Goal: Navigation & Orientation: Find specific page/section

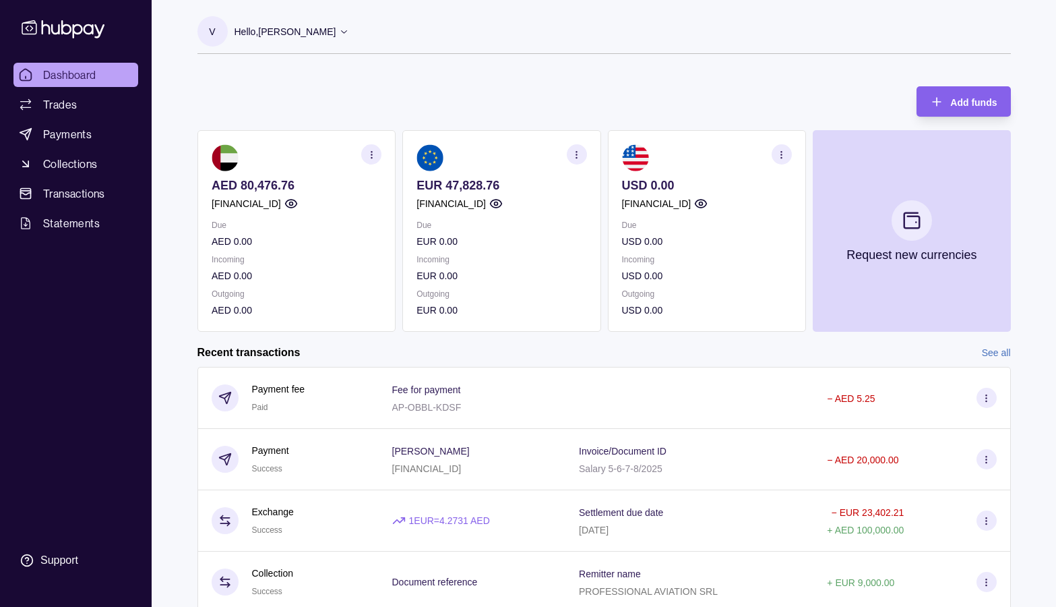
click at [347, 91] on div "Add funds AED 80,476.76 [FINANCIAL_ID] Due AED 0.00 Incoming AED 0.00 Outgoing …" at bounding box center [604, 202] width 814 height 259
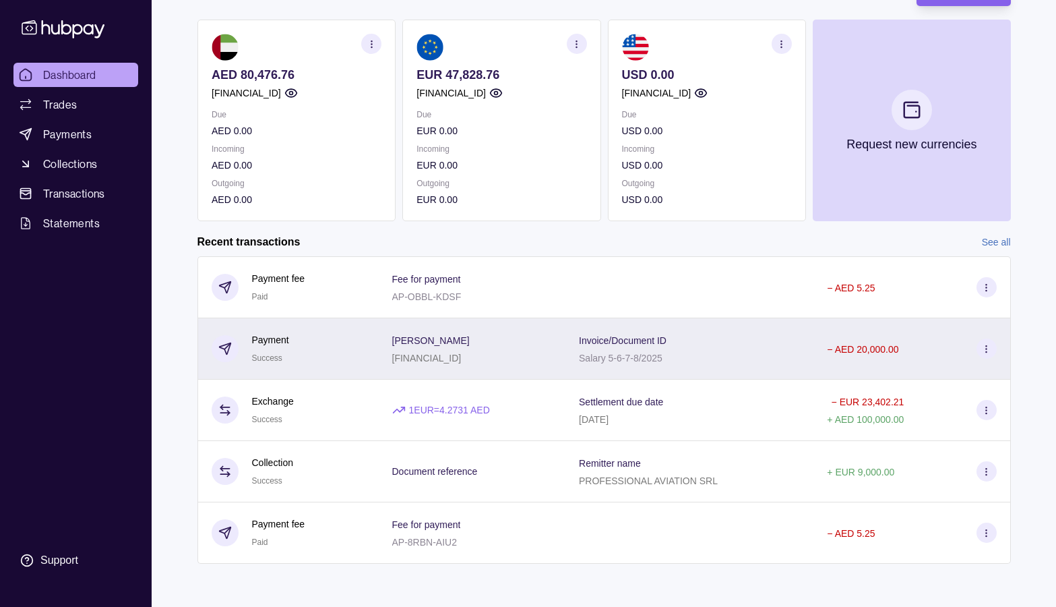
scroll to position [111, 0]
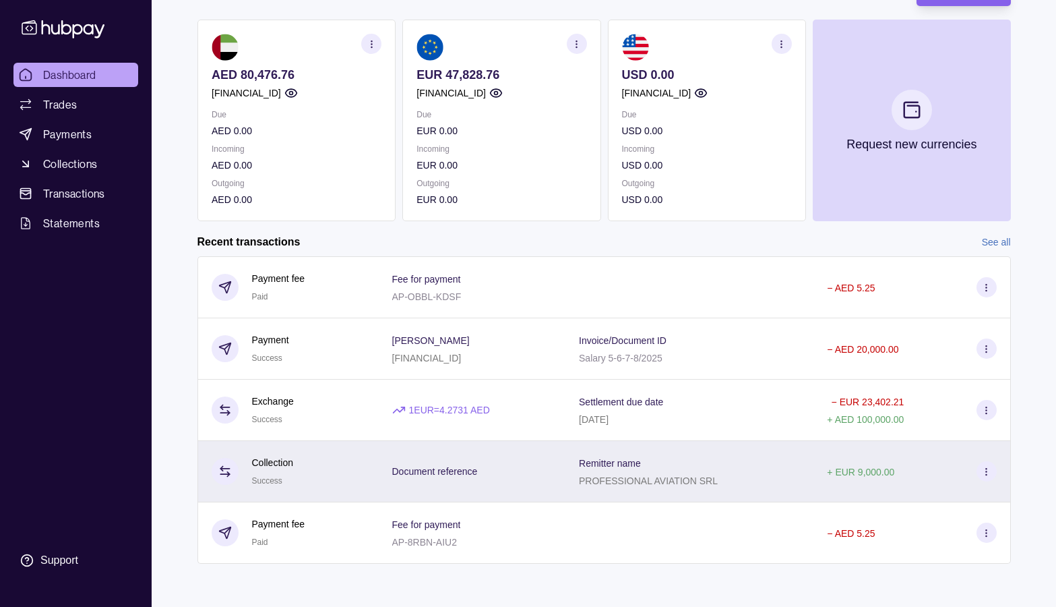
click at [988, 475] on icon at bounding box center [986, 471] width 10 height 10
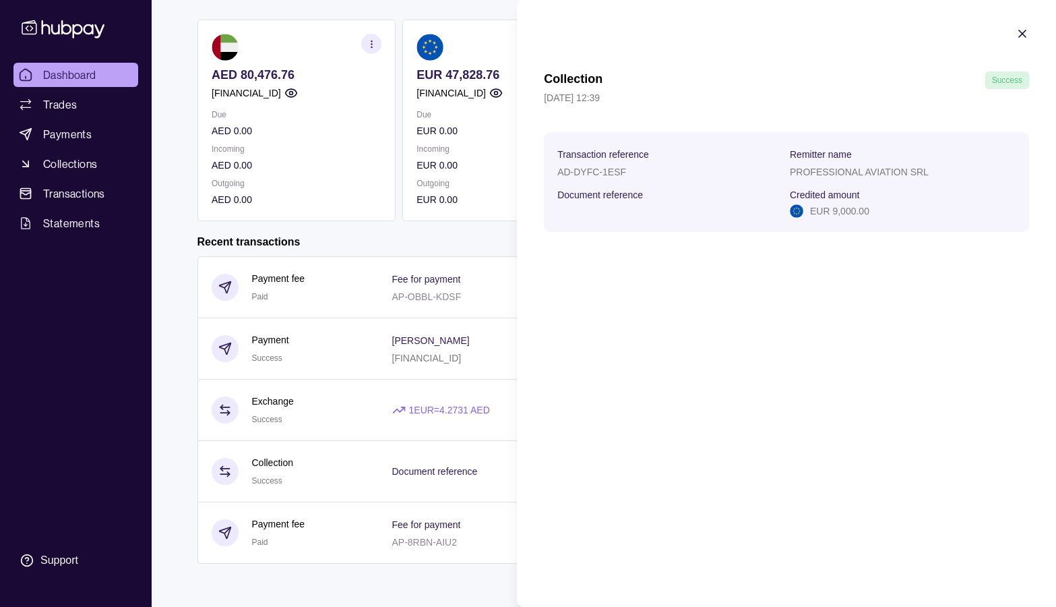
click at [369, 406] on html "Dashboard Trades Payments Collections Transactions Statements Support V Hello, …" at bounding box center [528, 247] width 1056 height 717
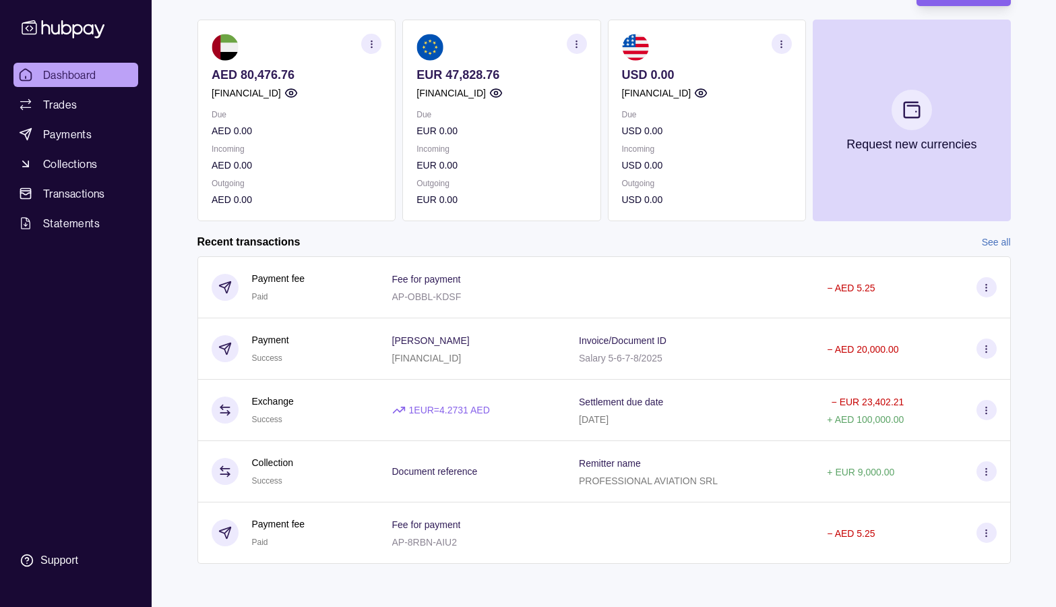
click at [990, 243] on link "See all" at bounding box center [996, 242] width 29 height 15
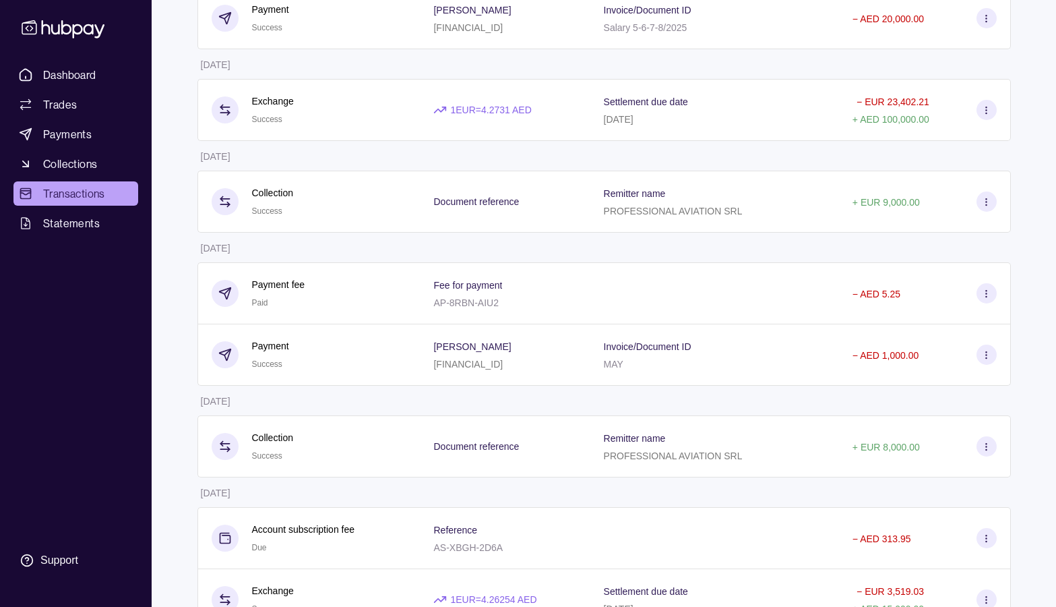
scroll to position [271, 0]
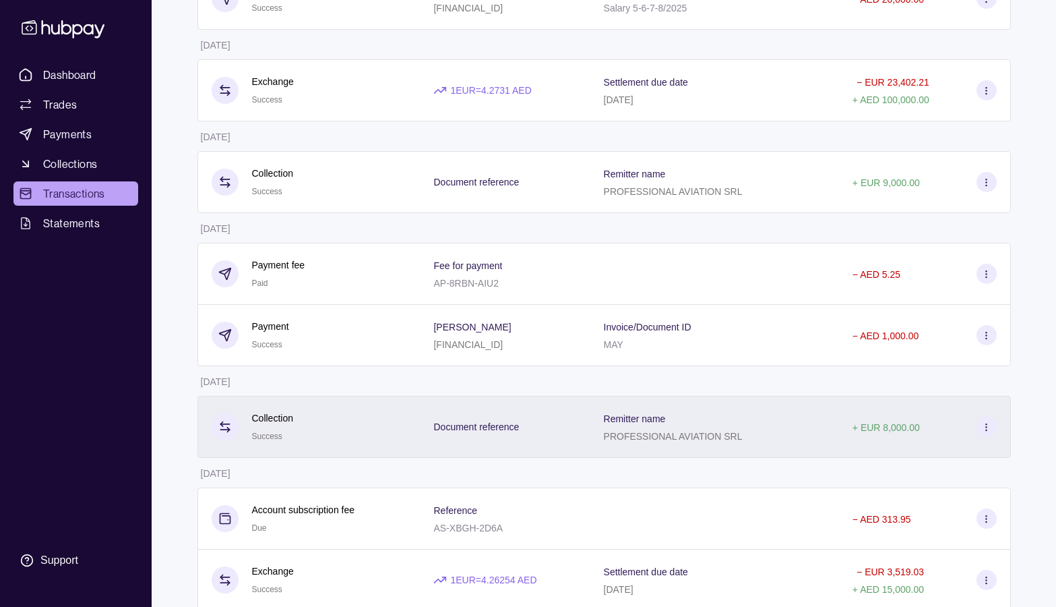
click at [989, 423] on icon at bounding box center [986, 427] width 10 height 10
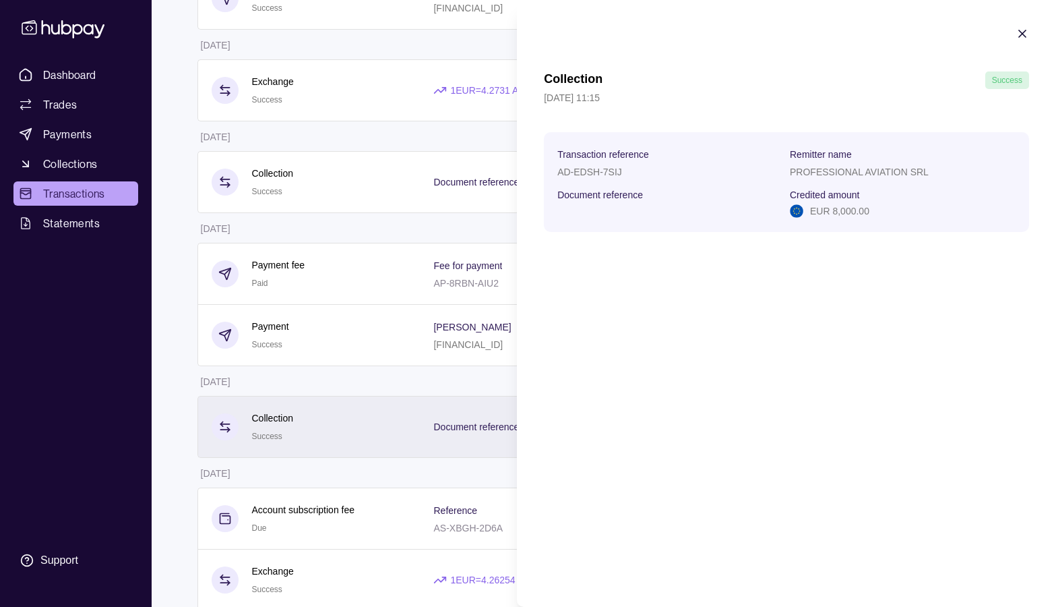
click at [989, 423] on div "Collection Success 16 Sep 2025 | 11:15 Transaction reference AD-EDSH-7SIJ Remit…" at bounding box center [786, 303] width 539 height 607
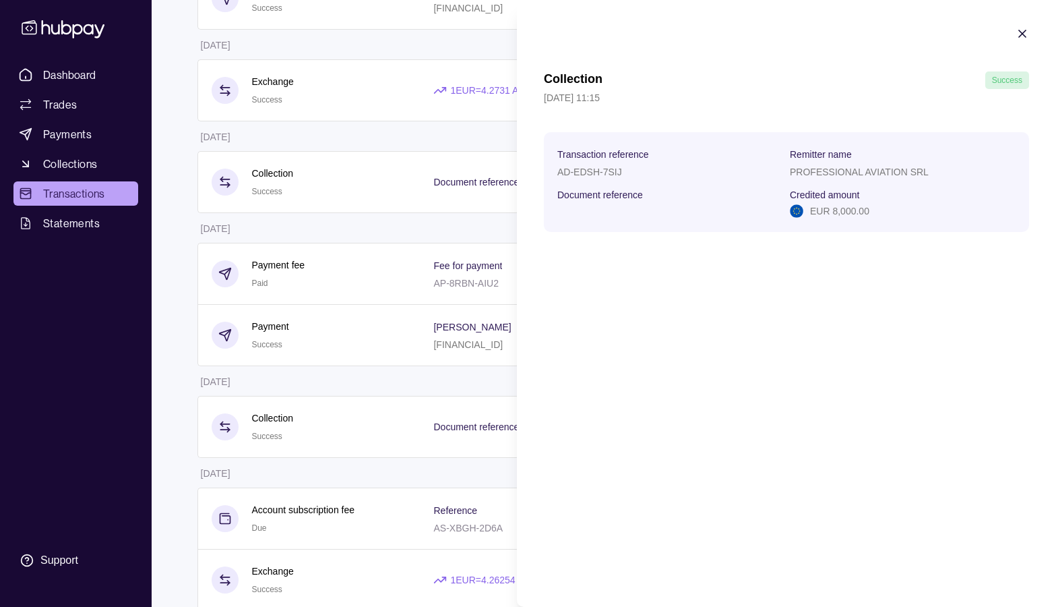
click at [350, 219] on html "Dashboard Trades Payments Collections Transactions Statements Support V Hello, …" at bounding box center [528, 397] width 1056 height 1337
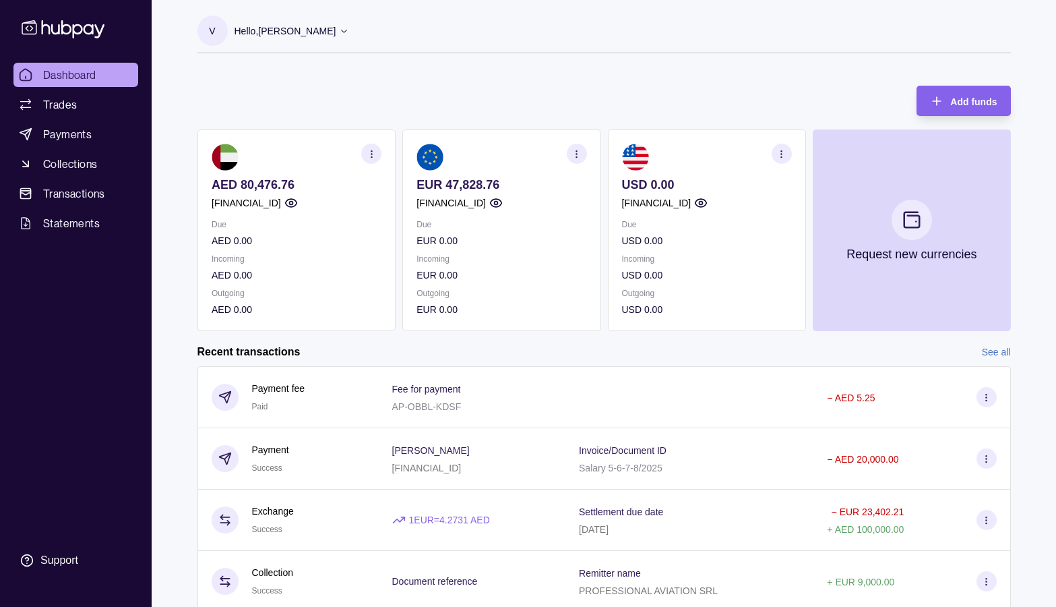
scroll to position [1, 0]
click at [51, 105] on span "Trades" at bounding box center [60, 104] width 34 height 16
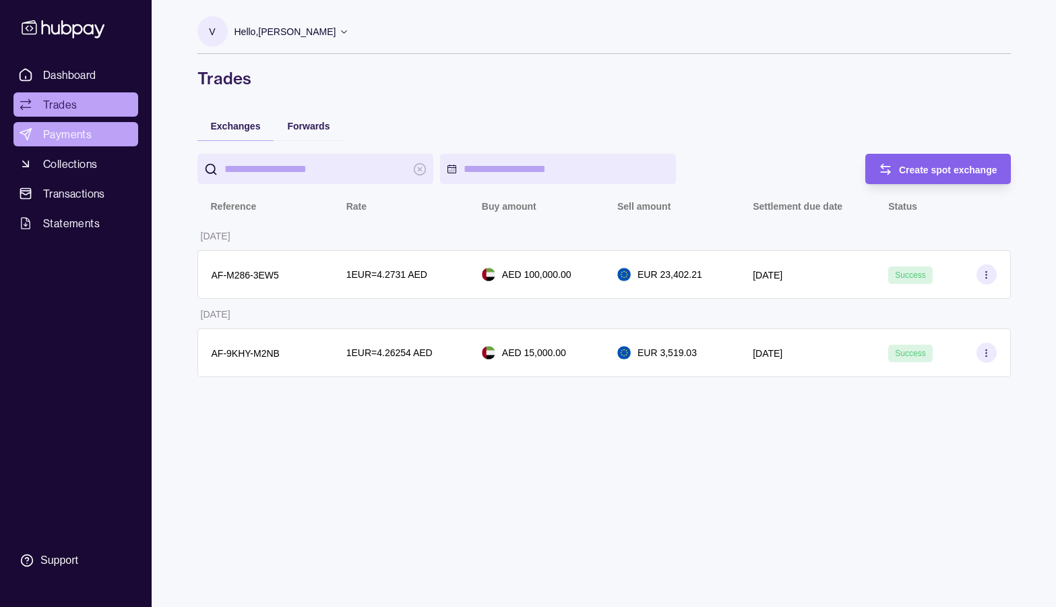
click at [53, 138] on span "Payments" at bounding box center [67, 134] width 49 height 16
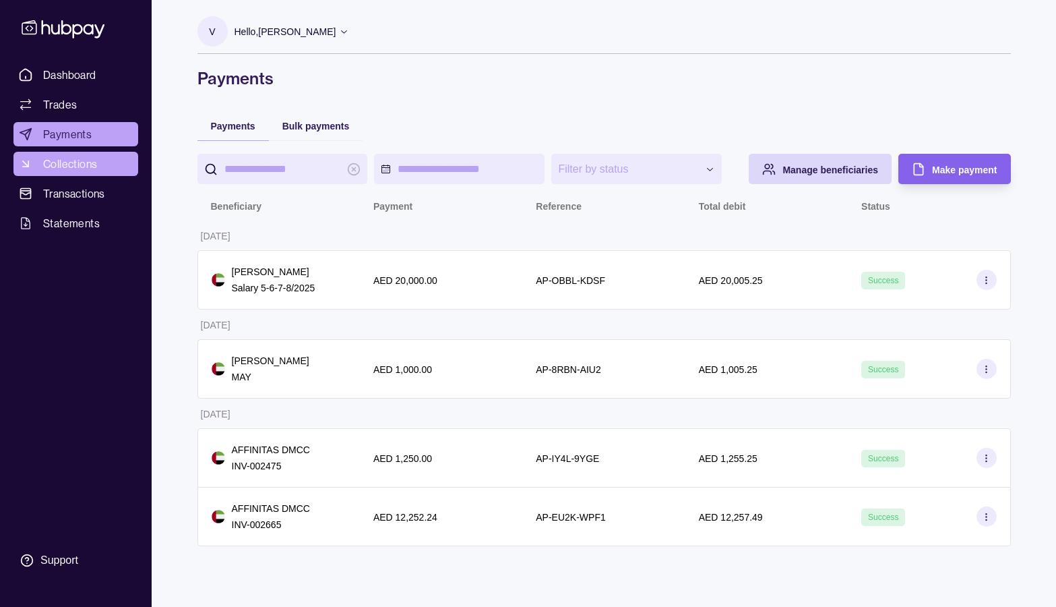
click at [70, 156] on span "Collections" at bounding box center [70, 164] width 54 height 16
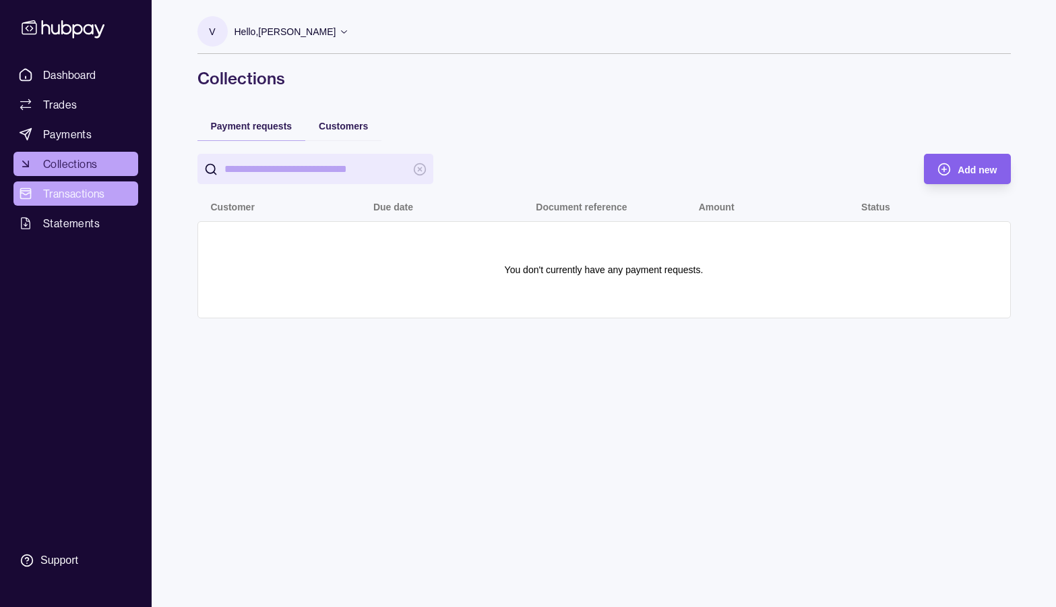
click at [71, 193] on span "Transactions" at bounding box center [74, 193] width 62 height 16
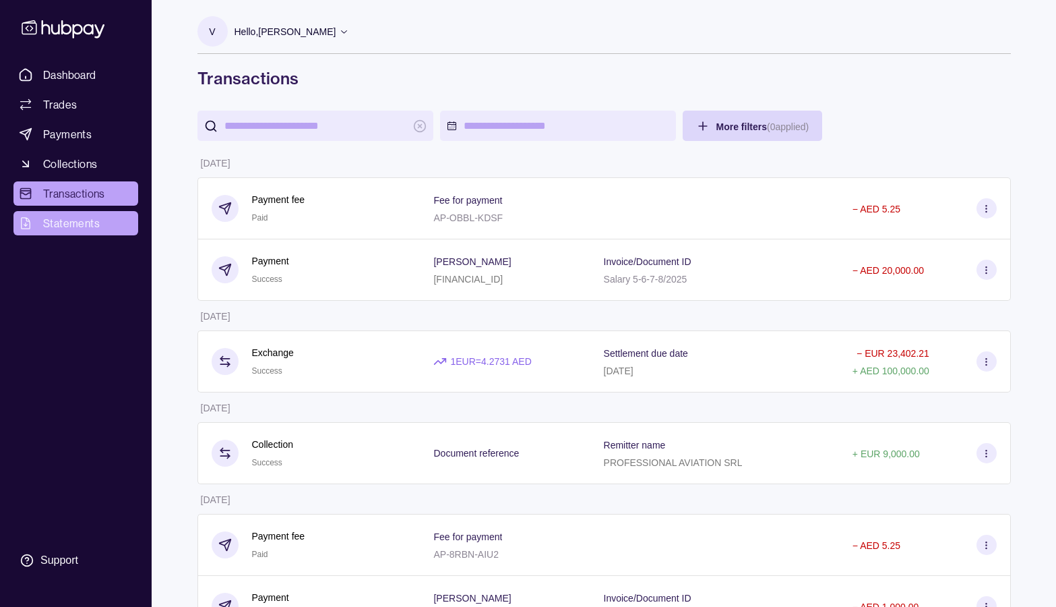
click at [65, 226] on span "Statements" at bounding box center [71, 223] width 57 height 16
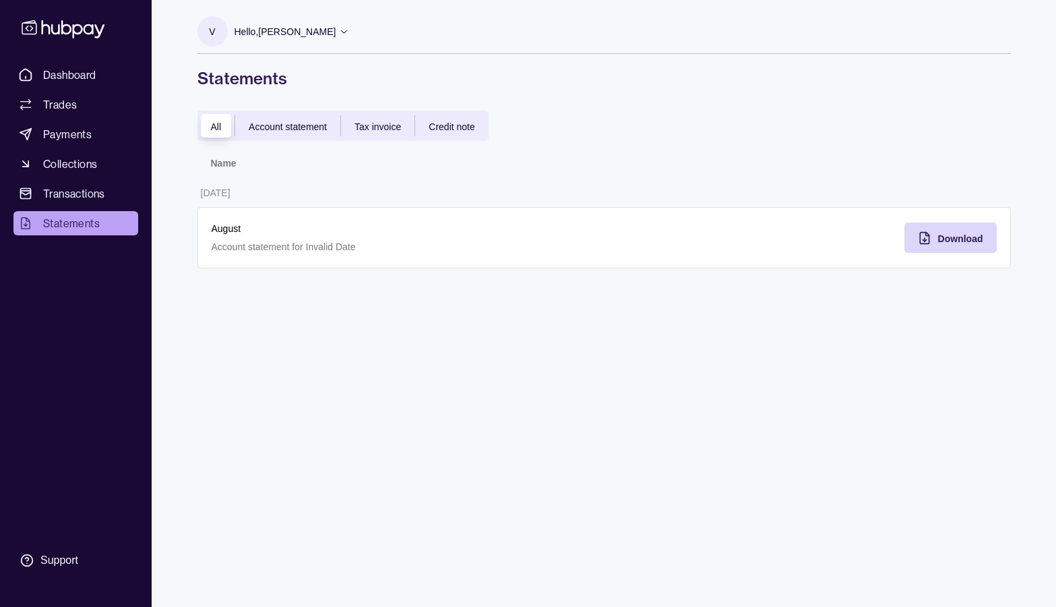
click at [280, 127] on span "Account statement" at bounding box center [288, 126] width 78 height 11
click at [209, 128] on div "All" at bounding box center [216, 126] width 38 height 16
click at [375, 118] on div "Tax invoice" at bounding box center [377, 126] width 73 height 16
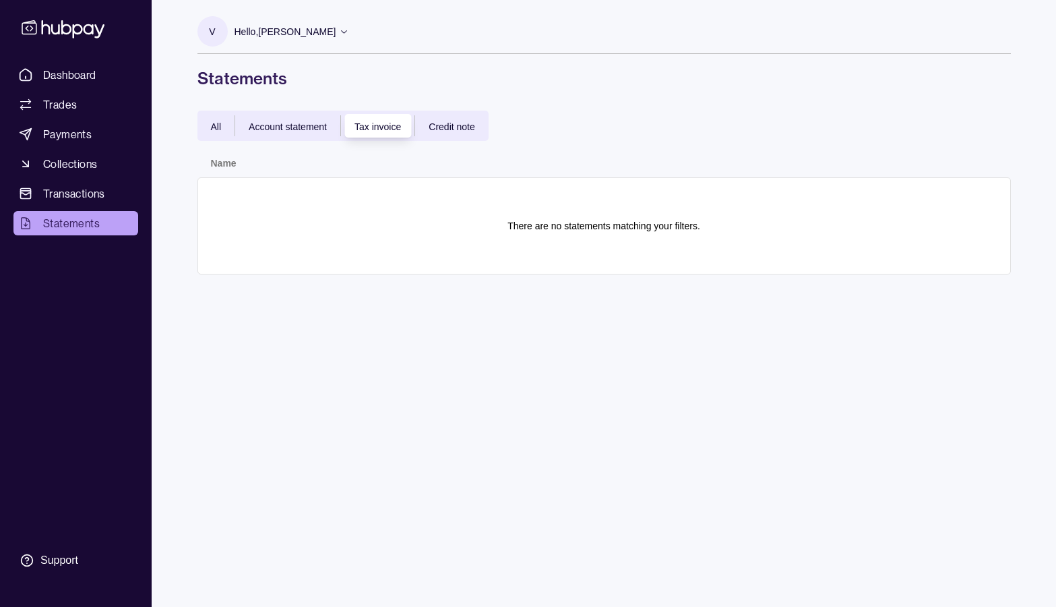
click at [462, 111] on div "All Account statement Tax invoice Credit note" at bounding box center [342, 126] width 291 height 30
click at [456, 116] on div "All Account statement Tax invoice Credit note" at bounding box center [342, 126] width 291 height 30
click at [454, 124] on span "Credit note" at bounding box center [452, 126] width 46 height 11
click at [61, 68] on span "Dashboard" at bounding box center [69, 75] width 53 height 16
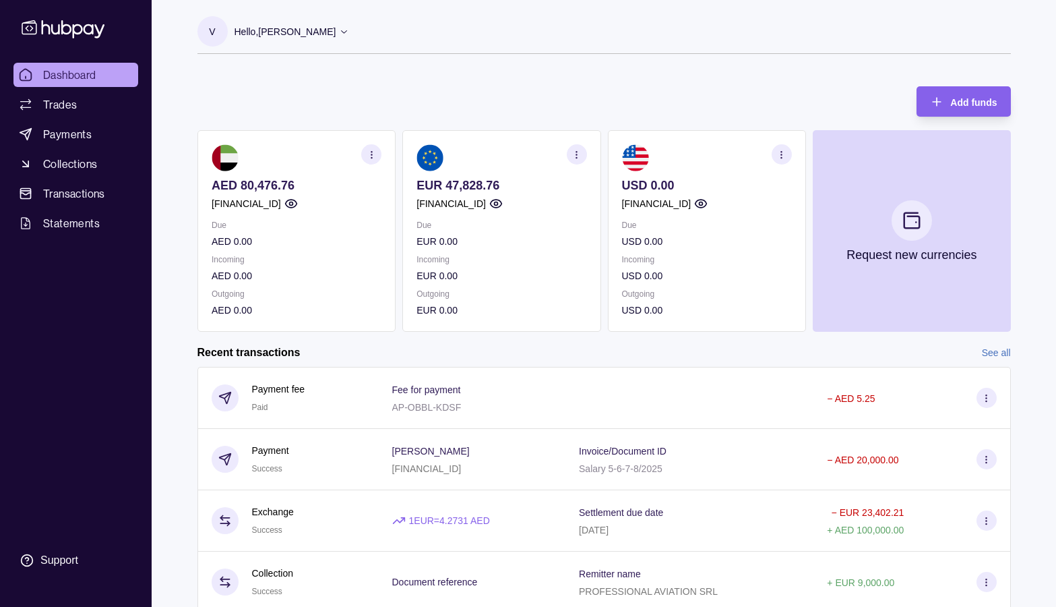
click at [63, 28] on icon at bounding box center [63, 29] width 83 height 18
click at [297, 32] on p "Hello, [PERSON_NAME]" at bounding box center [286, 31] width 102 height 15
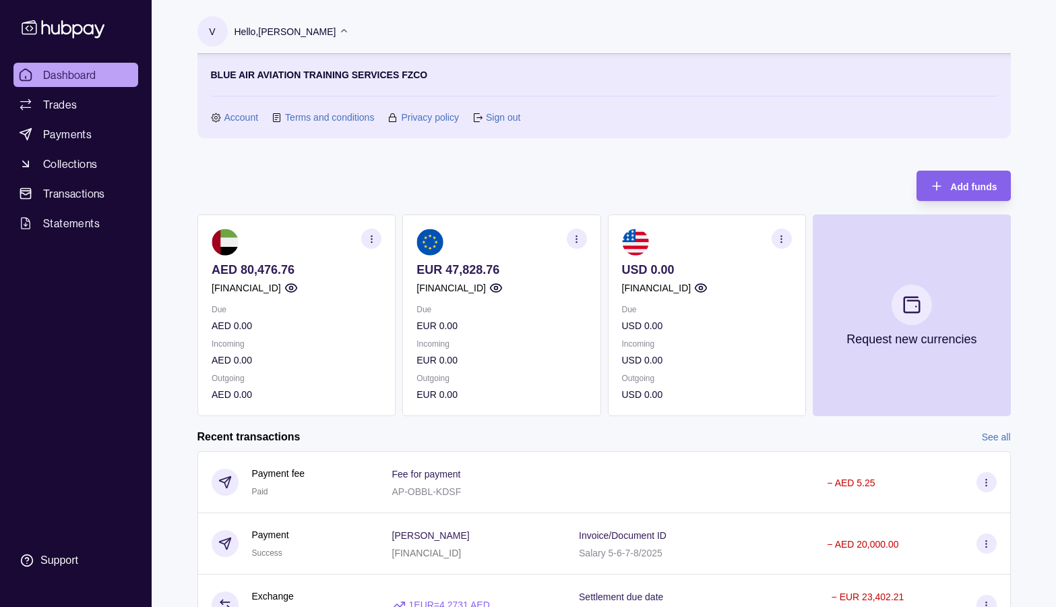
click at [297, 32] on p "Hello, [PERSON_NAME]" at bounding box center [286, 31] width 102 height 15
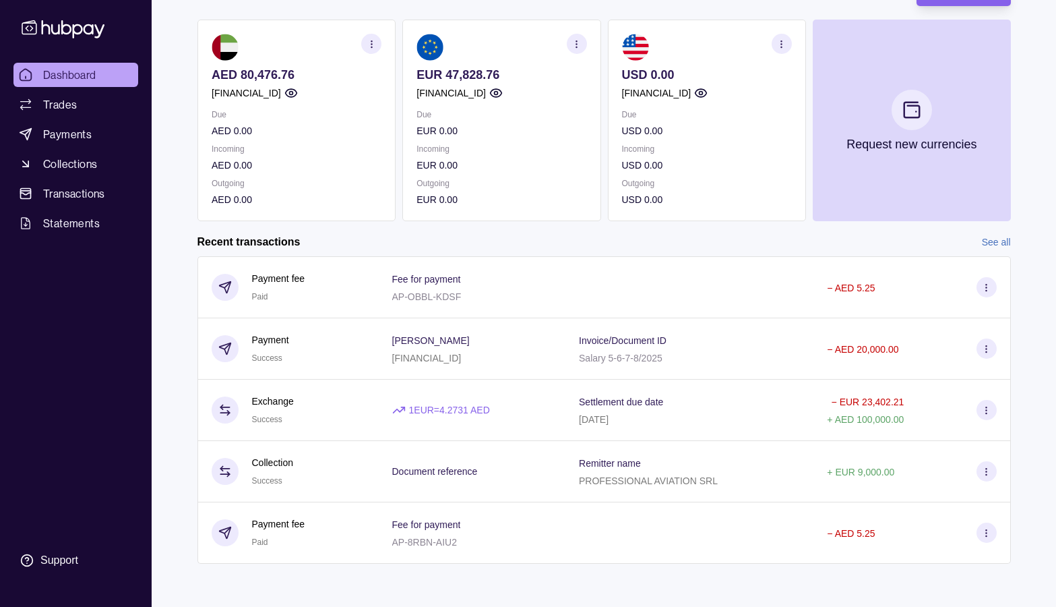
scroll to position [111, 0]
click at [57, 561] on div "Support" at bounding box center [59, 560] width 38 height 15
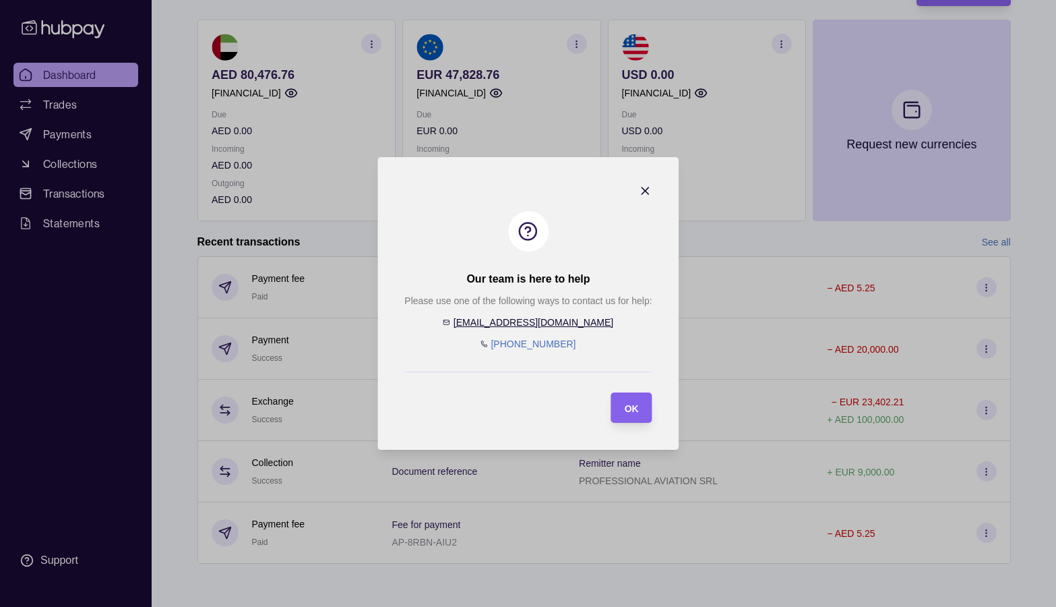
click at [641, 191] on icon "button" at bounding box center [644, 190] width 13 height 13
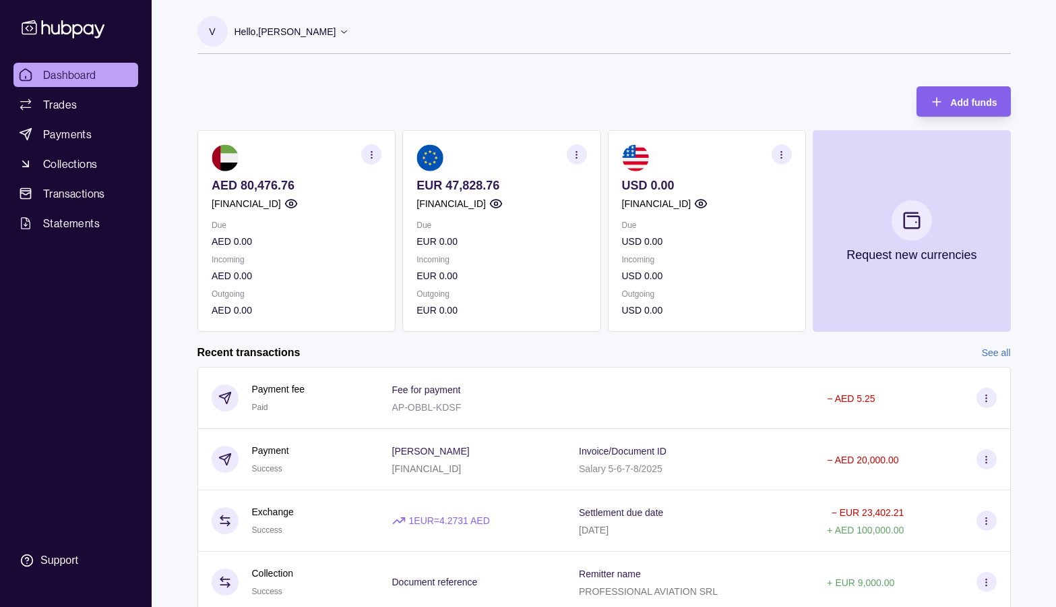
scroll to position [0, 0]
